Goal: Book appointment/travel/reservation

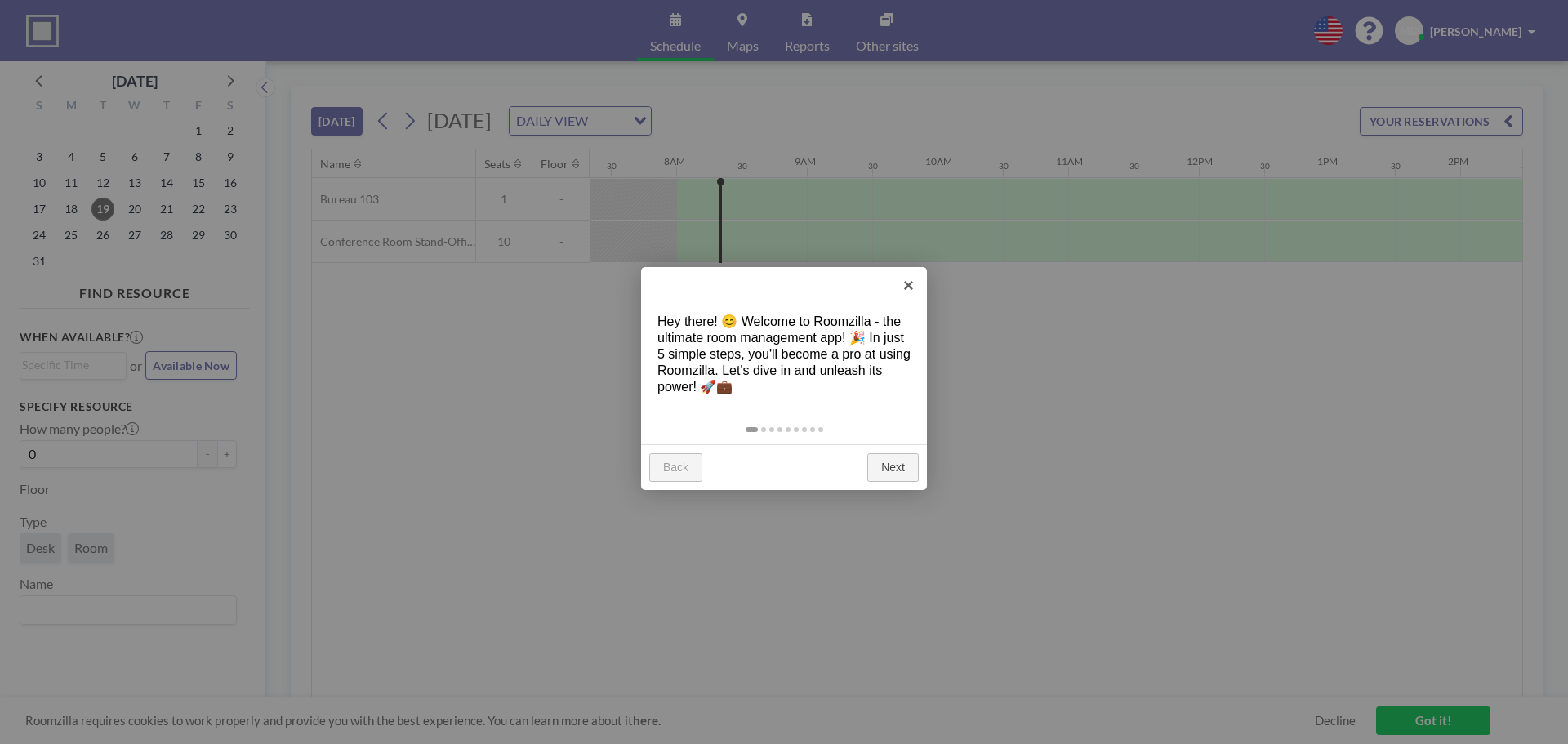
scroll to position [0, 980]
click at [888, 458] on link "Next" at bounding box center [892, 468] width 52 height 29
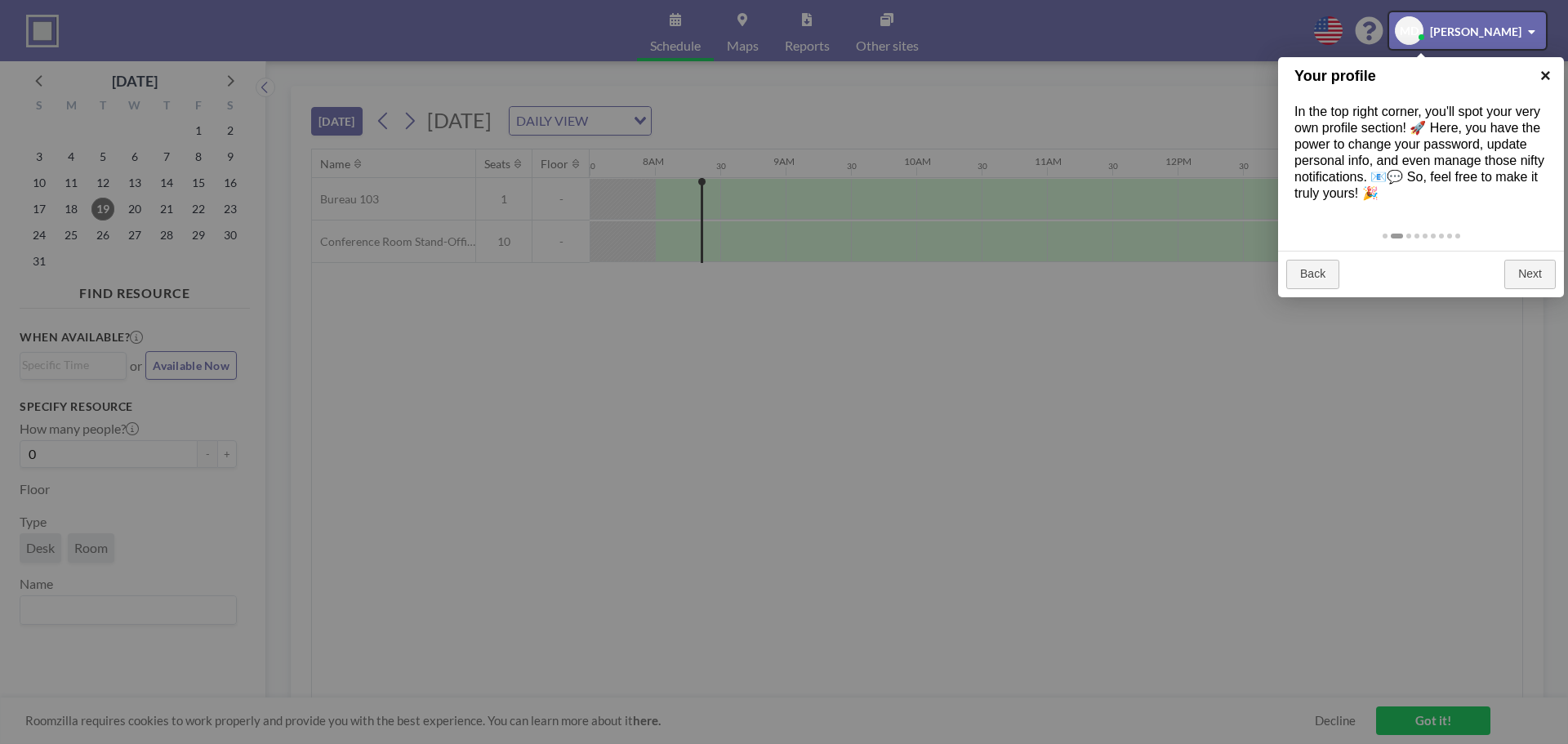
click at [1550, 84] on link "×" at bounding box center [1545, 75] width 36 height 36
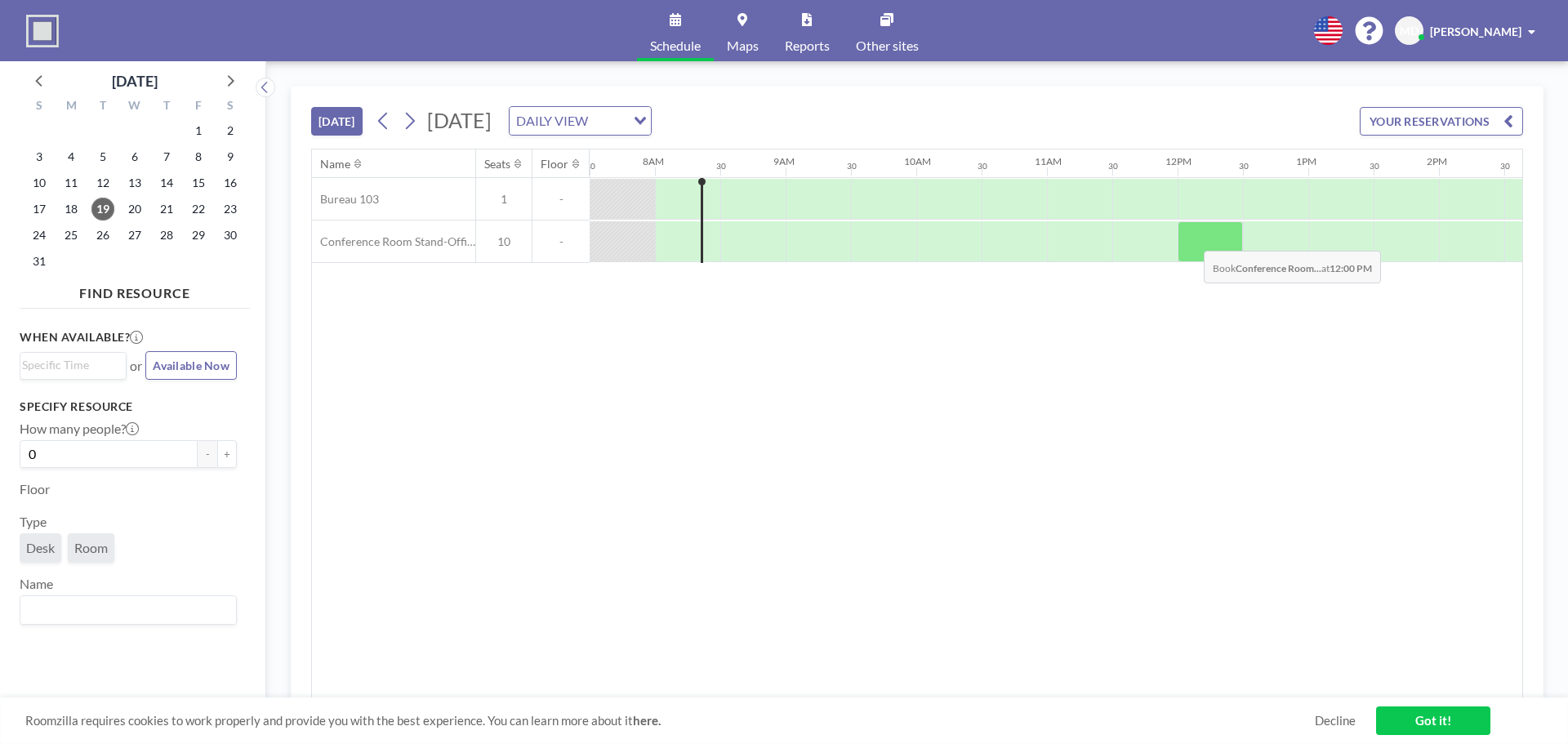
click at [1190, 239] on div at bounding box center [1210, 242] width 65 height 41
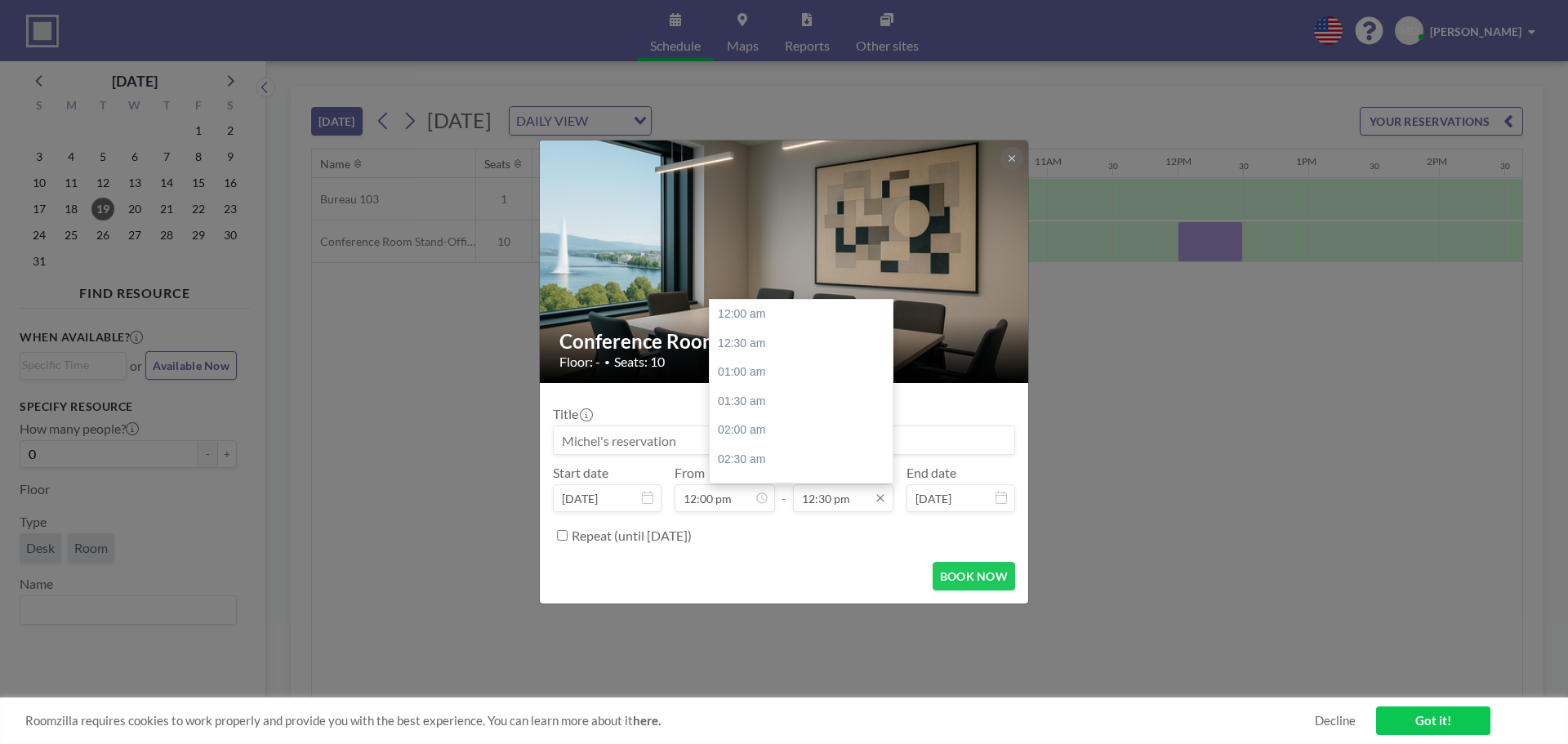
scroll to position [727, 0]
click at [821, 493] on input "12:30 pm" at bounding box center [843, 498] width 101 height 28
click at [798, 373] on div "01:30 pm" at bounding box center [804, 372] width 191 height 29
type input "01:30 pm"
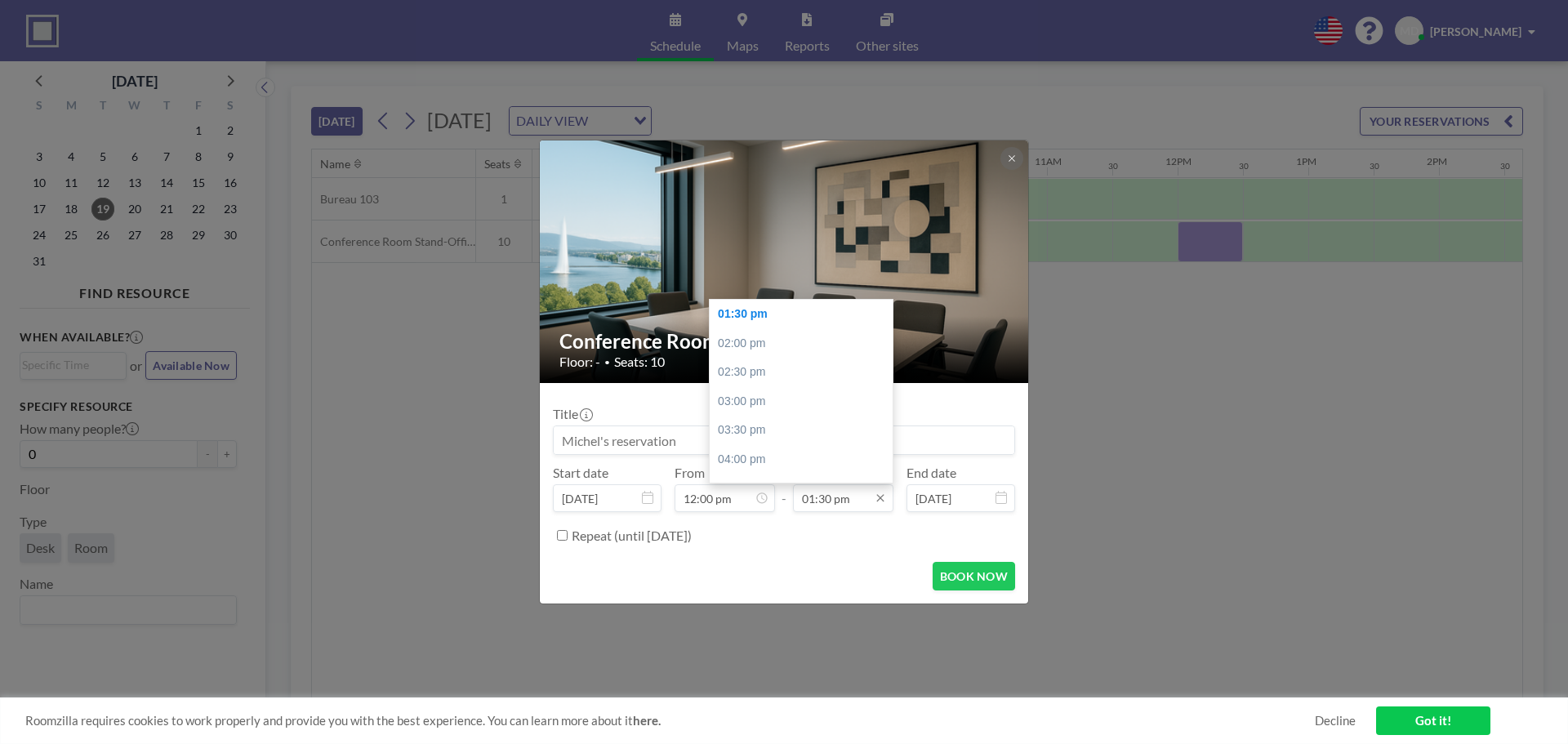
click at [829, 503] on input "01:30 pm" at bounding box center [843, 498] width 101 height 28
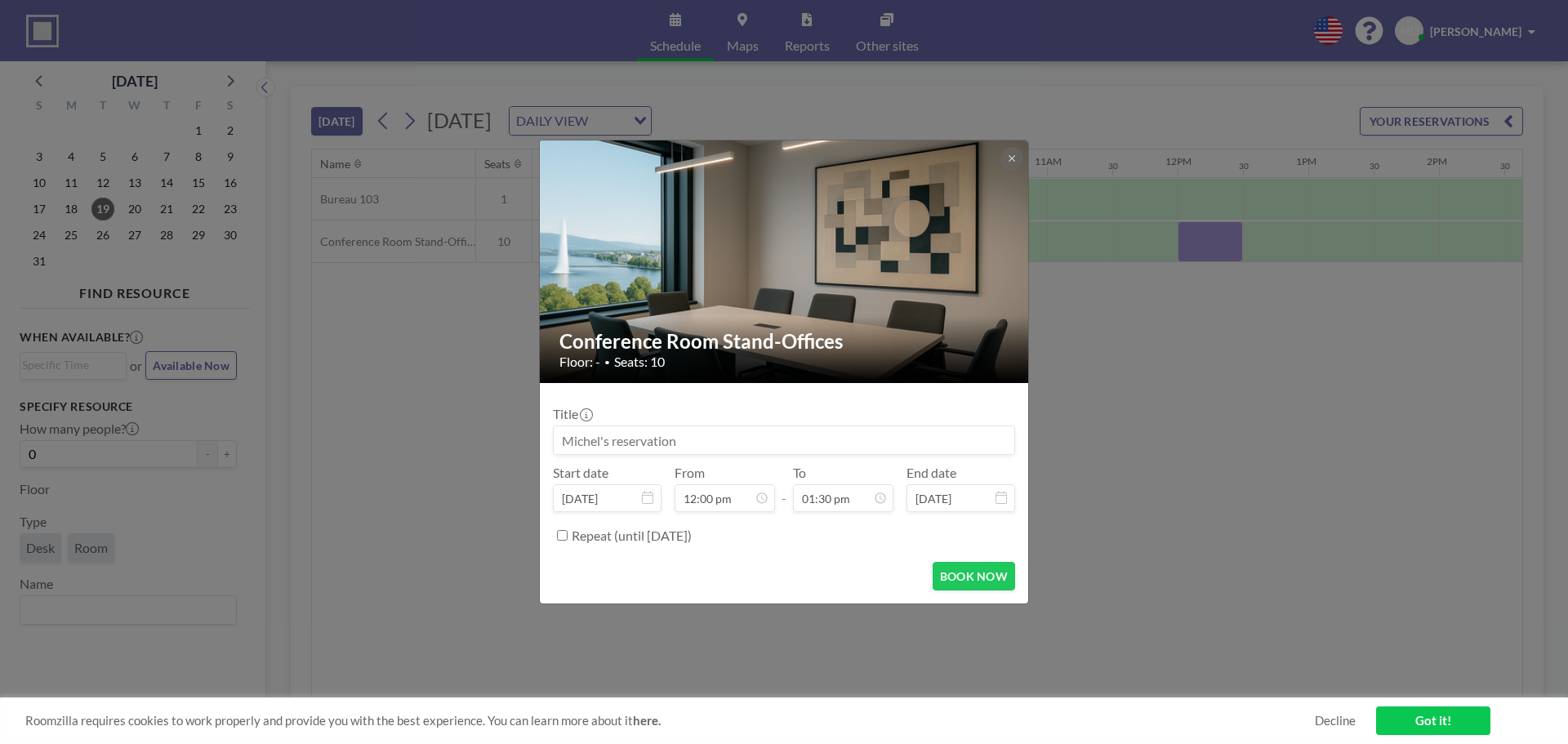
click at [870, 574] on div "BOOK NOW" at bounding box center [784, 576] width 462 height 28
click at [953, 587] on button "BOOK NOW" at bounding box center [973, 576] width 83 height 28
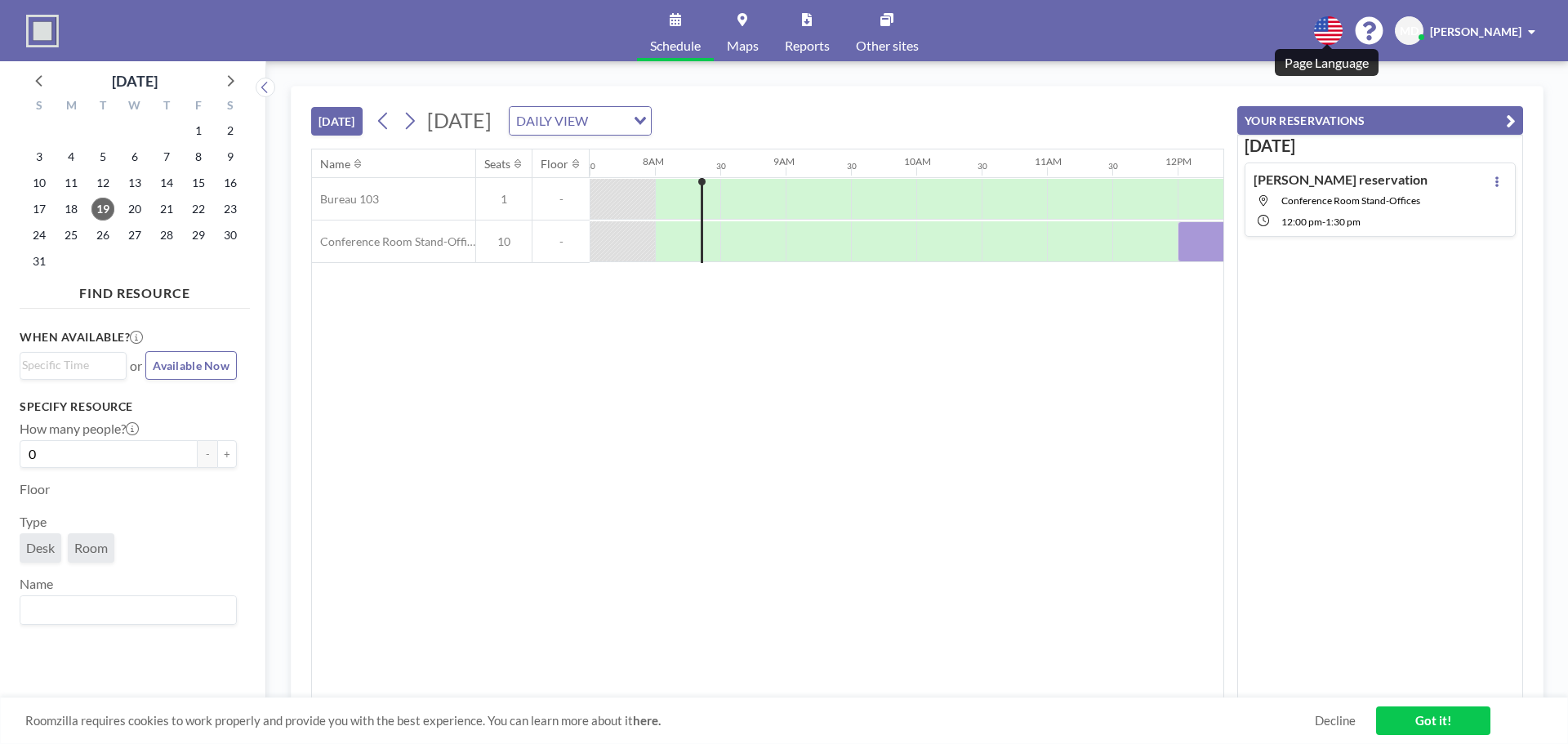
click at [1334, 28] on icon at bounding box center [1327, 30] width 28 height 28
click at [1484, 24] on div at bounding box center [784, 372] width 1568 height 744
click at [1484, 27] on span "[PERSON_NAME]" at bounding box center [1475, 31] width 92 height 14
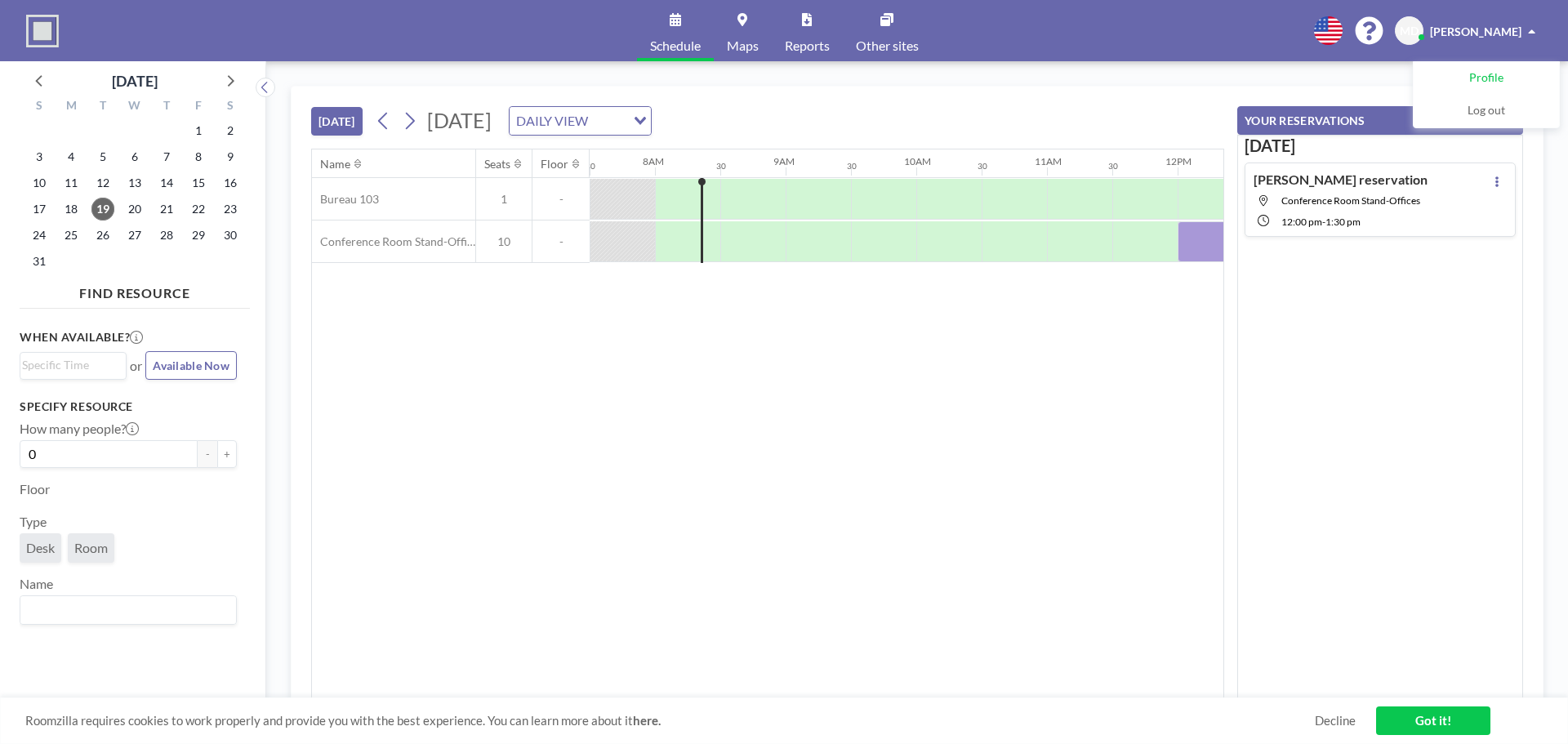
click at [1484, 78] on span "Profile" at bounding box center [1486, 78] width 35 height 16
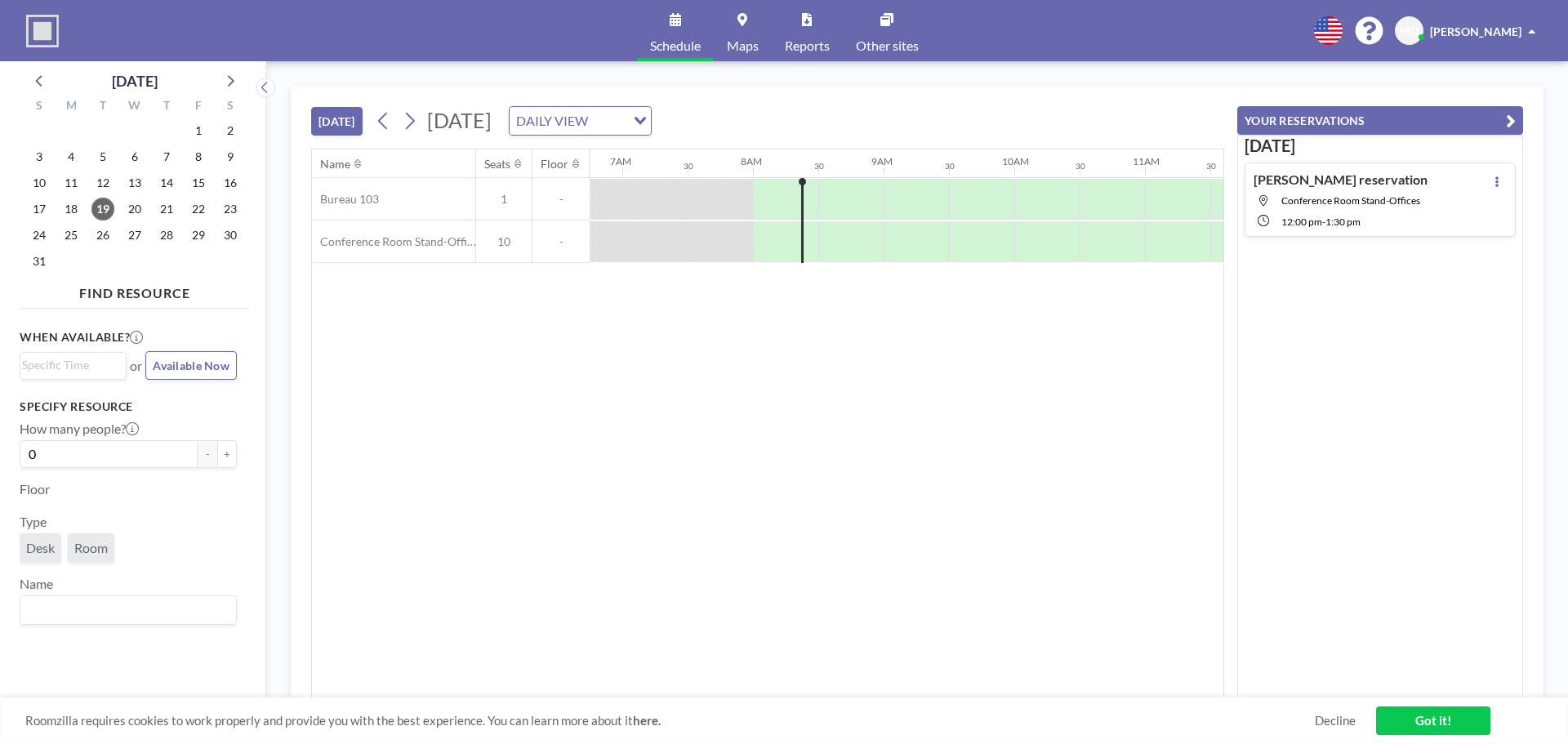
scroll to position [0, 980]
